Goal: Task Accomplishment & Management: Manage account settings

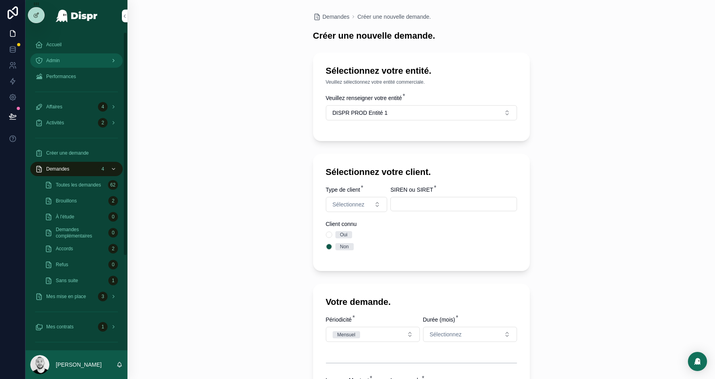
click at [66, 62] on div "Admin" at bounding box center [76, 60] width 83 height 13
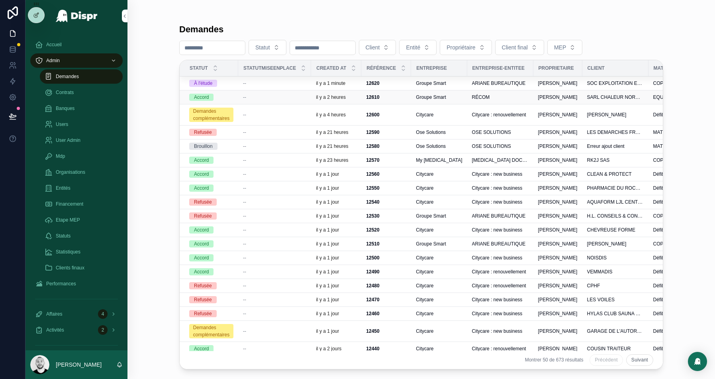
click at [264, 94] on div "--" at bounding box center [274, 97] width 63 height 6
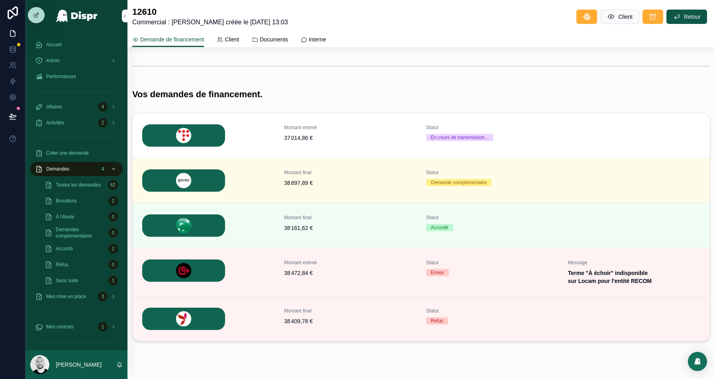
scroll to position [207, 0]
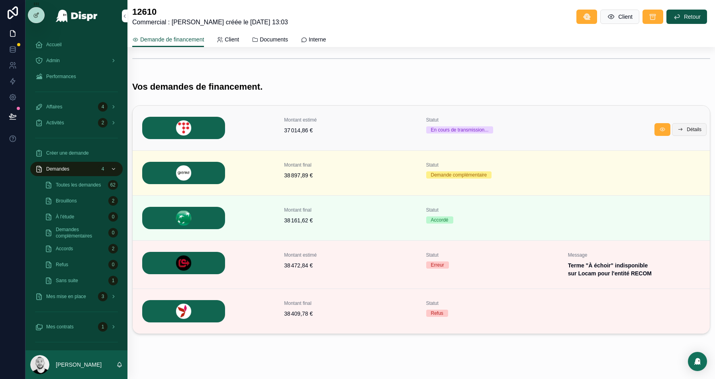
click at [691, 130] on span "Détails" at bounding box center [693, 129] width 15 height 6
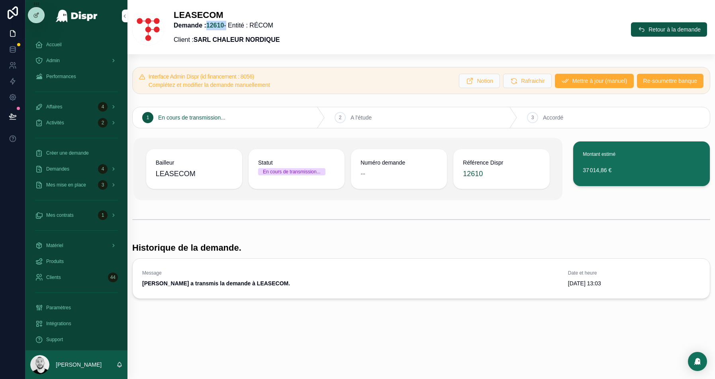
drag, startPoint x: 230, startPoint y: 26, endPoint x: 211, endPoint y: 26, distance: 18.7
click at [211, 26] on p "Demande : 12610 - Entité : RÉCOM" at bounding box center [227, 26] width 106 height 10
copy p "12610"
click at [88, 51] on link "Accueil" at bounding box center [76, 44] width 92 height 14
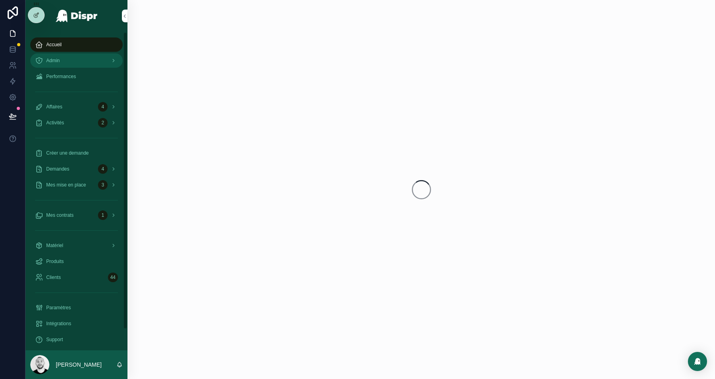
click at [80, 64] on div "Admin" at bounding box center [76, 60] width 83 height 13
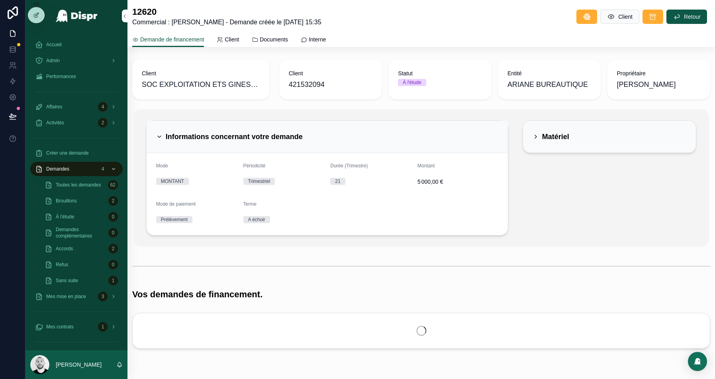
scroll to position [26, 0]
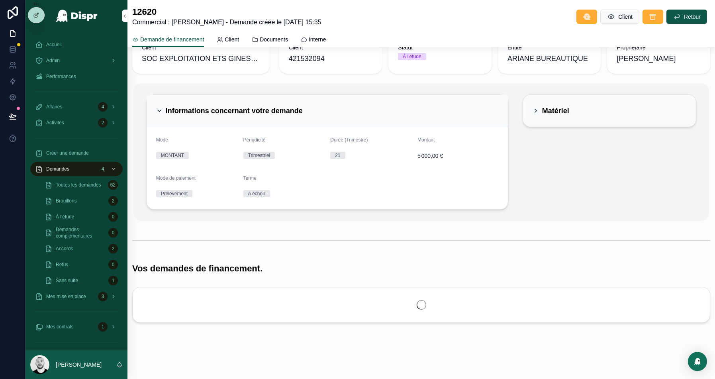
click at [457, 108] on div "Informations concernant votre demande" at bounding box center [327, 110] width 342 height 13
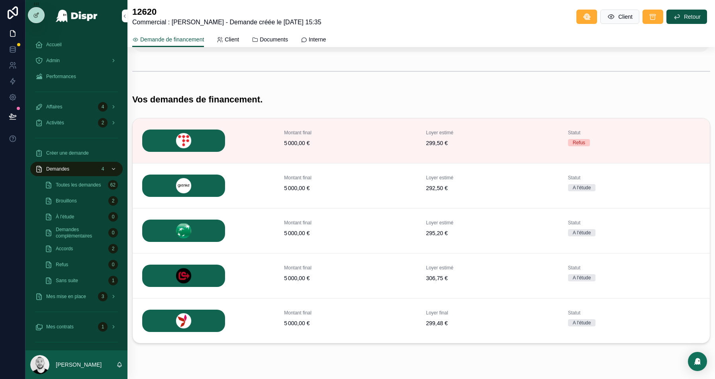
scroll to position [133, 0]
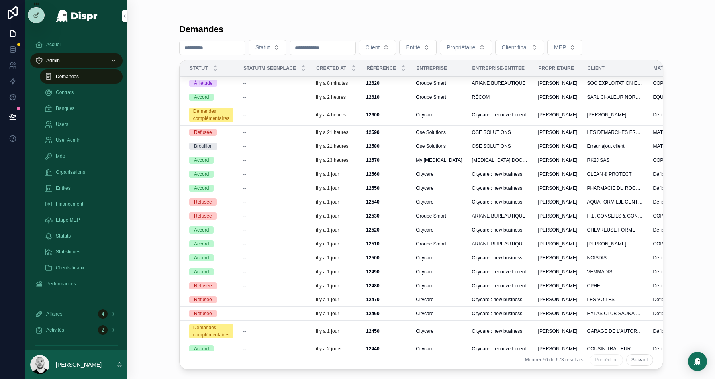
click at [301, 97] on div "--" at bounding box center [274, 97] width 63 height 6
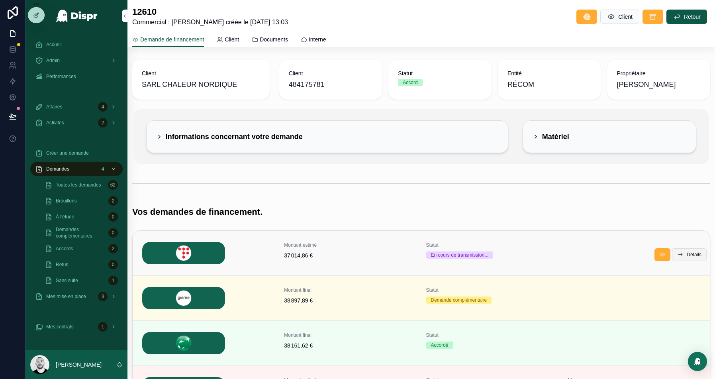
click at [683, 253] on button "Détails" at bounding box center [689, 254] width 35 height 13
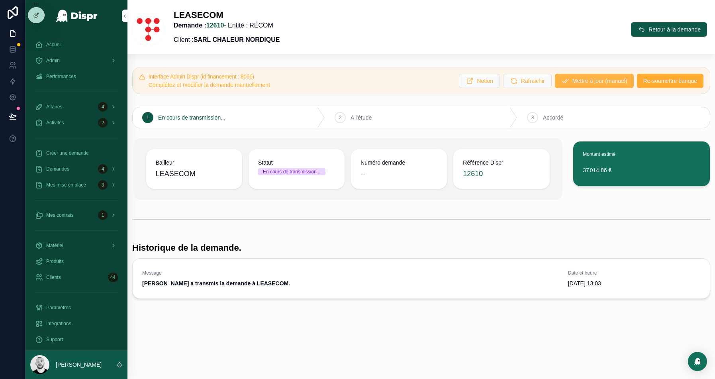
click at [578, 80] on span "Mettre à jour (manuel)" at bounding box center [599, 81] width 55 height 8
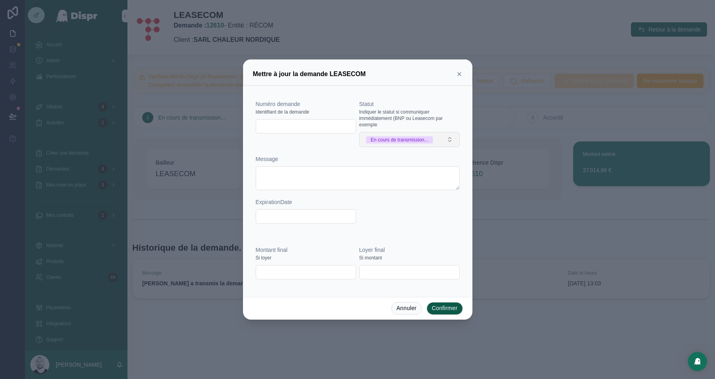
click at [388, 139] on div "En cours de transmission..." at bounding box center [400, 139] width 58 height 7
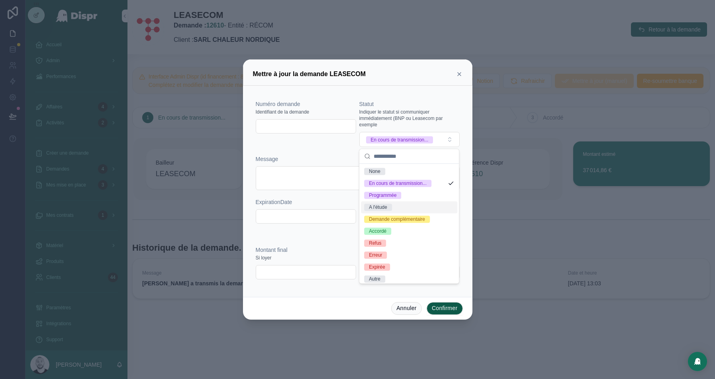
click at [386, 207] on div "A l'étude" at bounding box center [378, 206] width 18 height 7
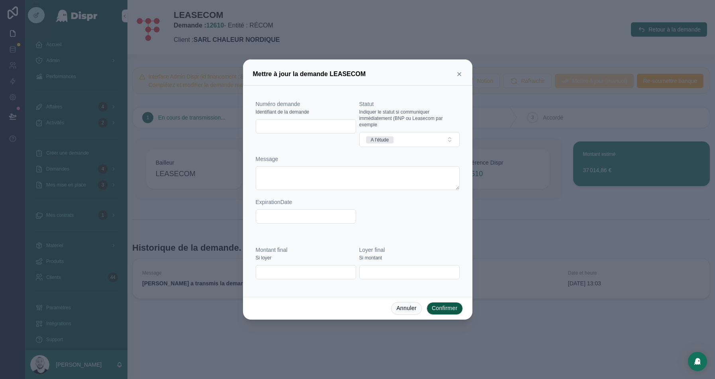
click at [274, 125] on input "text" at bounding box center [306, 126] width 100 height 11
paste input "**********"
type input "**********"
click at [458, 72] on icon at bounding box center [459, 74] width 6 height 6
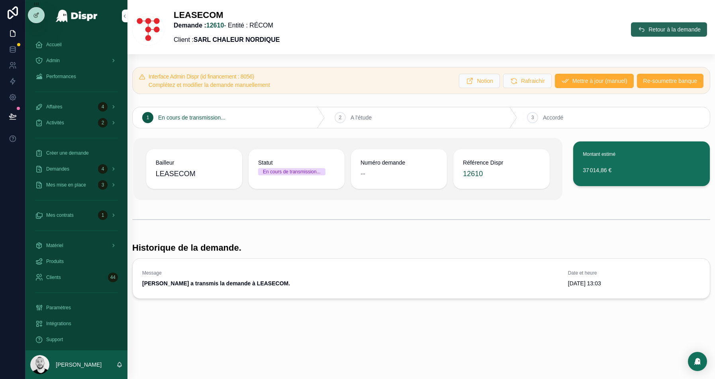
click at [670, 29] on span "Retour à la demande" at bounding box center [674, 29] width 52 height 8
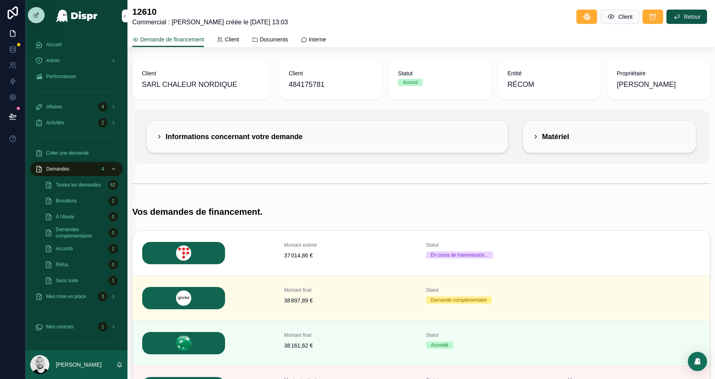
scroll to position [14, 0]
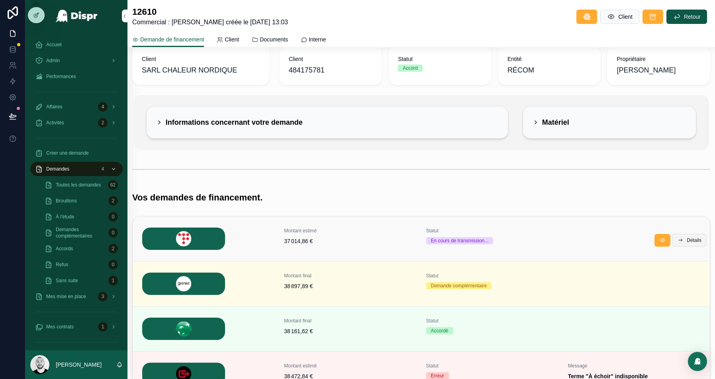
click at [689, 240] on span "Détails" at bounding box center [693, 240] width 15 height 6
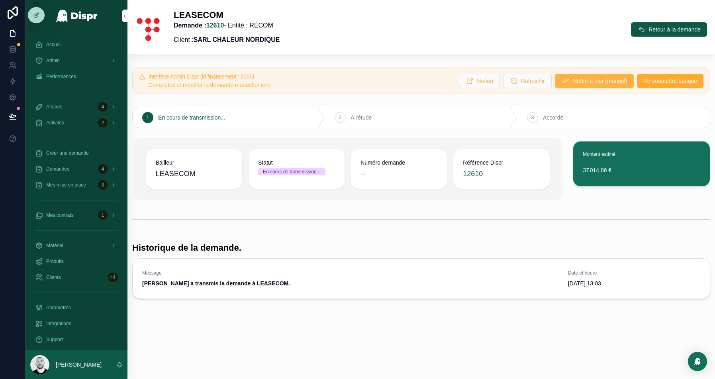
click at [592, 84] on span "Mettre à jour (manuel)" at bounding box center [599, 81] width 55 height 8
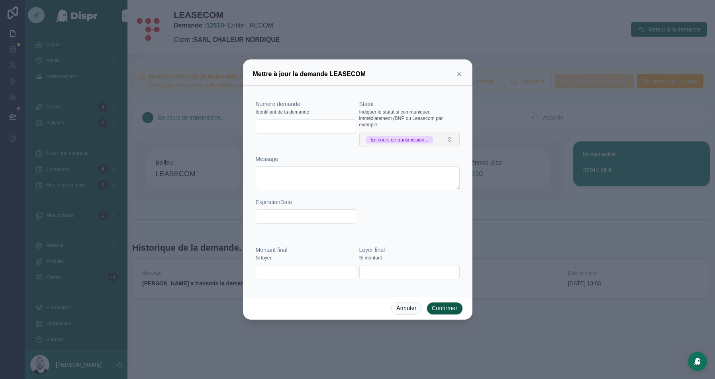
click at [398, 141] on div "En cours de transmission..." at bounding box center [400, 139] width 58 height 7
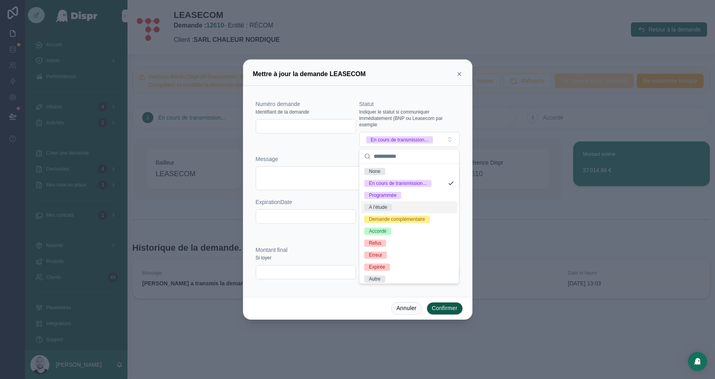
click at [387, 206] on div "A l'étude" at bounding box center [378, 206] width 18 height 7
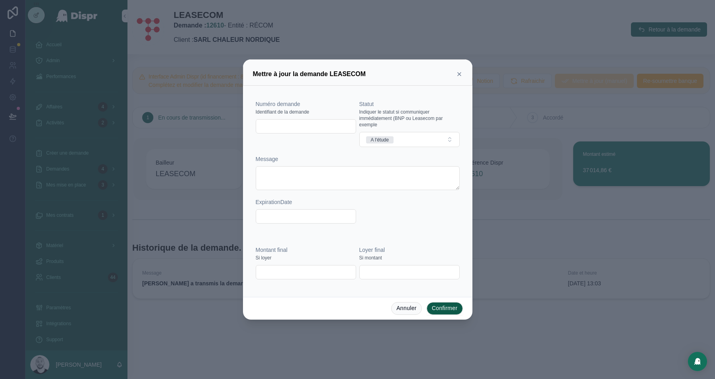
click at [295, 125] on input "text" at bounding box center [306, 126] width 100 height 11
paste input "**********"
type input "**********"
click at [391, 275] on input "text" at bounding box center [409, 271] width 100 height 11
click at [297, 274] on input "text" at bounding box center [306, 271] width 100 height 11
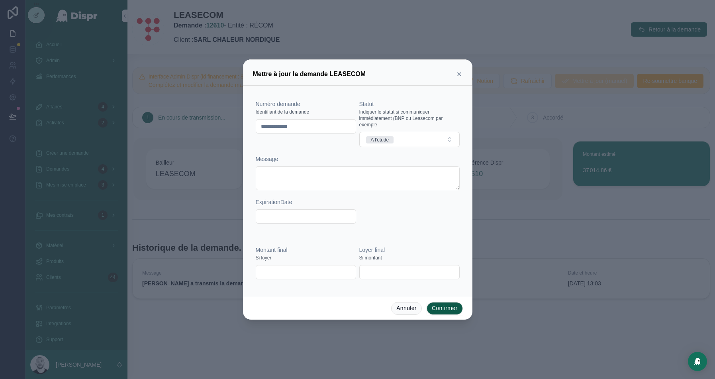
paste input "**********"
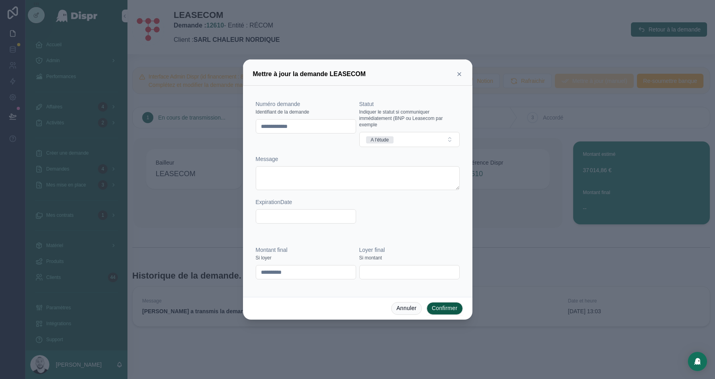
type input "**********"
click at [437, 310] on button "Confirmer" at bounding box center [444, 308] width 36 height 13
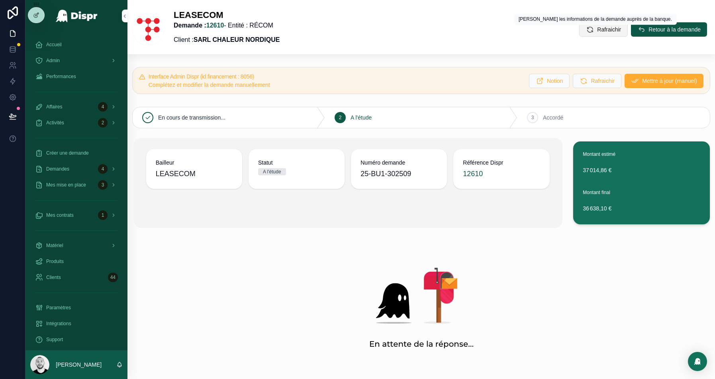
click at [597, 29] on span "Rafraichir" at bounding box center [609, 29] width 24 height 8
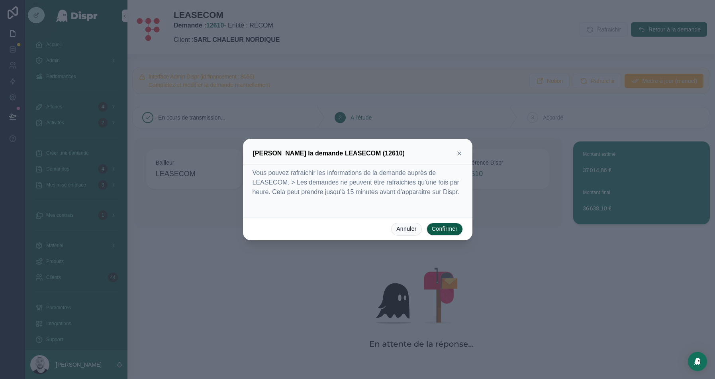
click at [445, 232] on button "Confirmer" at bounding box center [444, 229] width 36 height 13
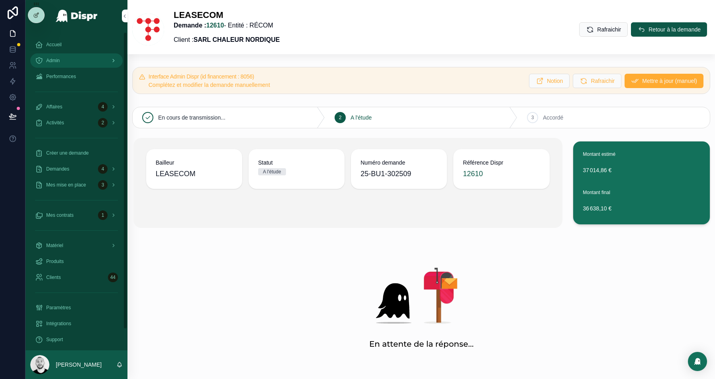
click at [78, 59] on div "Admin" at bounding box center [76, 60] width 83 height 13
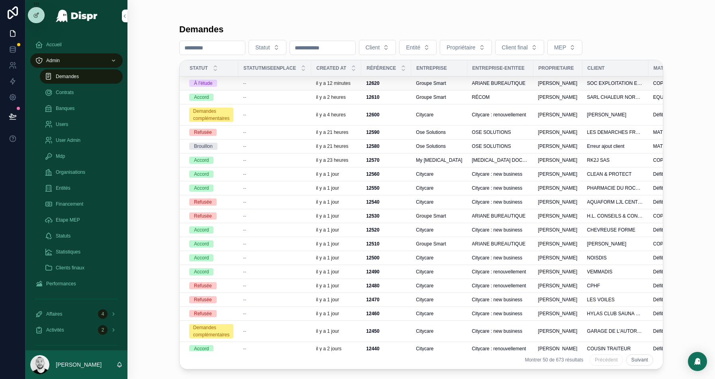
click at [249, 84] on div "--" at bounding box center [274, 83] width 63 height 6
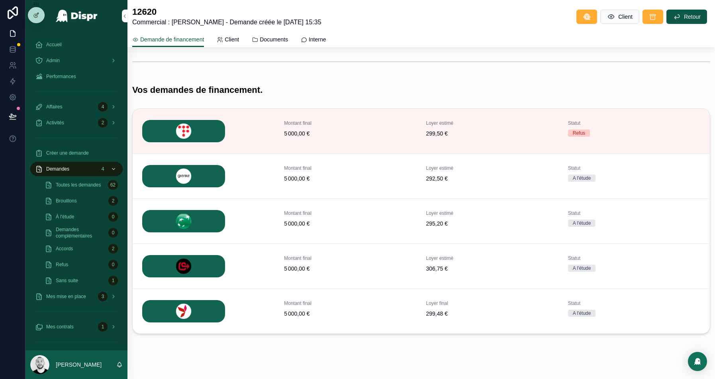
scroll to position [130, 0]
